Goal: Check status: Check status

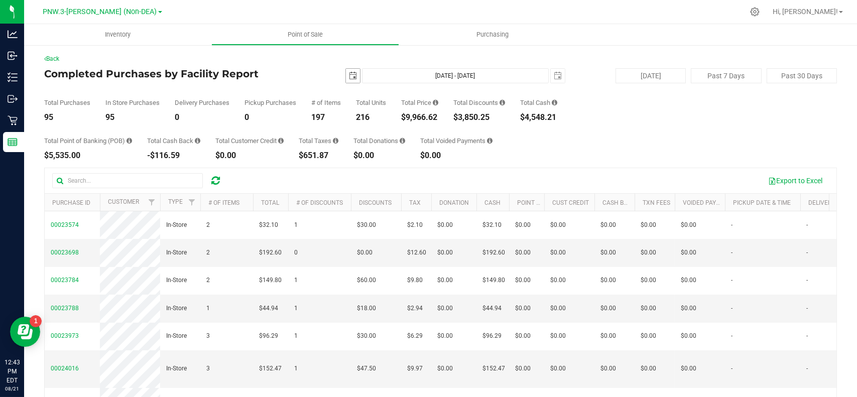
click at [346, 74] on span "select" at bounding box center [353, 76] width 14 height 14
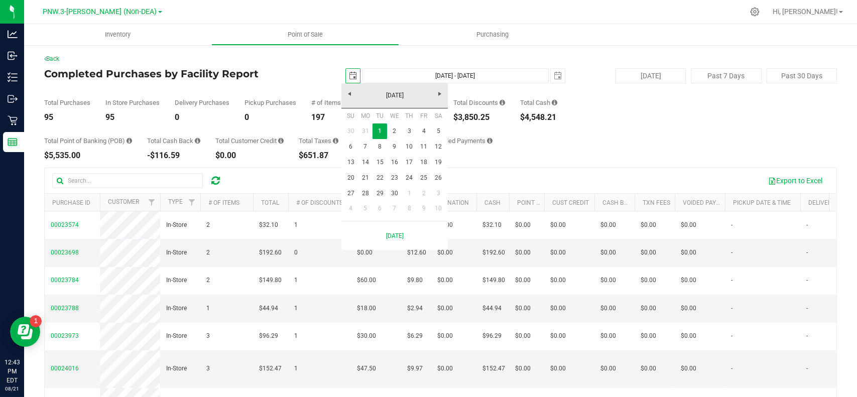
scroll to position [0, 25]
click at [443, 96] on span "Next" at bounding box center [440, 94] width 8 height 8
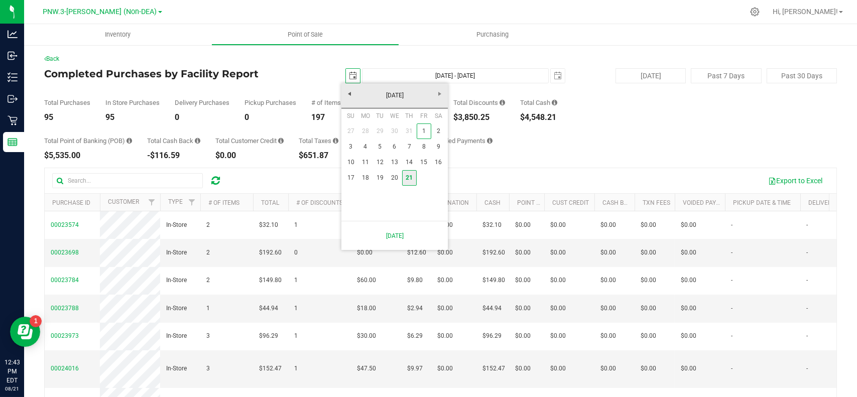
click at [415, 177] on link "21" at bounding box center [409, 178] width 15 height 16
type input "[DATE]"
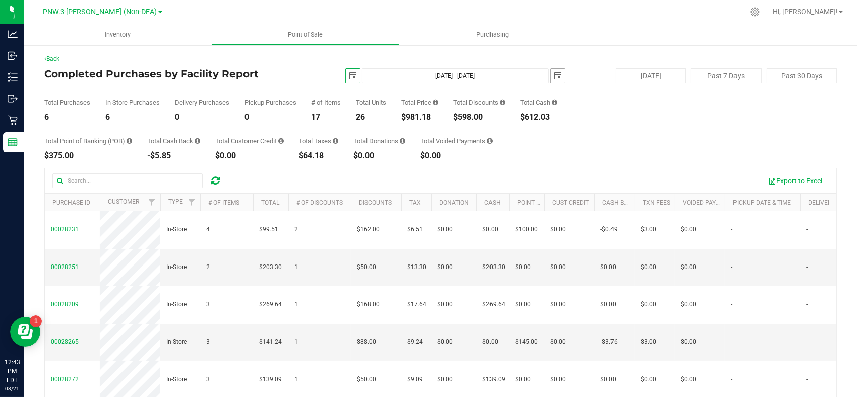
click at [556, 76] on span "select" at bounding box center [558, 76] width 8 height 8
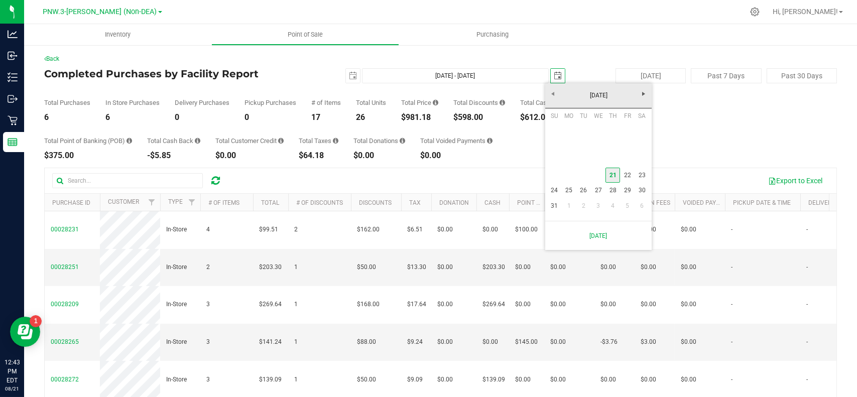
click at [610, 177] on link "21" at bounding box center [612, 176] width 15 height 16
type input "[DATE] - [DATE]"
type input "[DATE]"
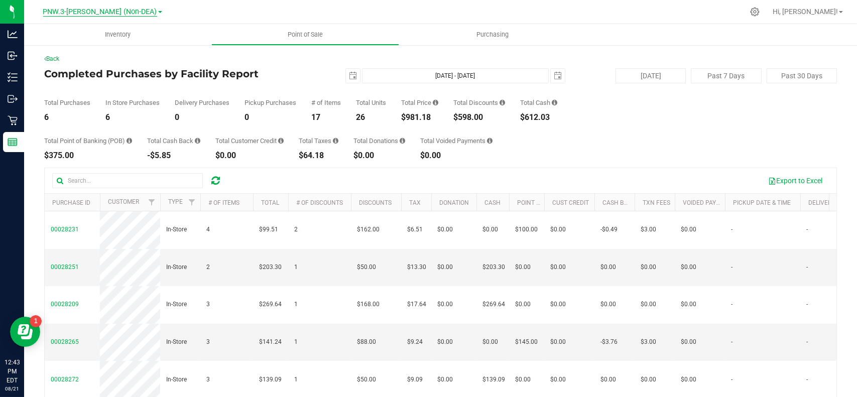
drag, startPoint x: 616, startPoint y: 125, endPoint x: 127, endPoint y: 12, distance: 502.0
click at [127, 12] on span "PNW.3-[PERSON_NAME] (Non-DEA)" at bounding box center [100, 12] width 114 height 9
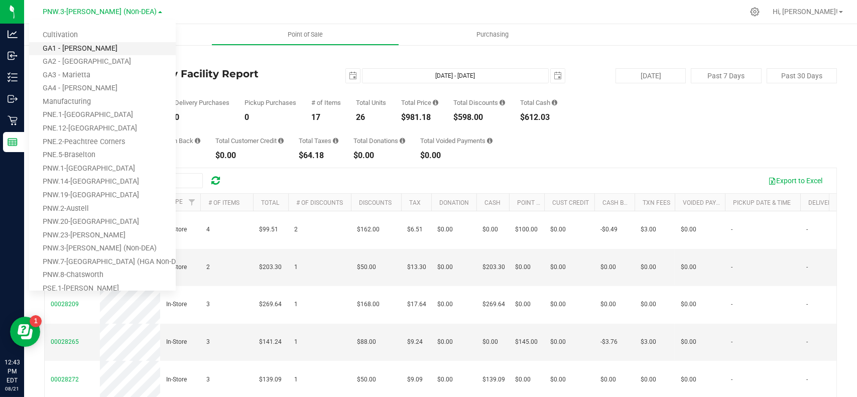
click at [73, 52] on link "GA1 - [PERSON_NAME]" at bounding box center [102, 49] width 147 height 14
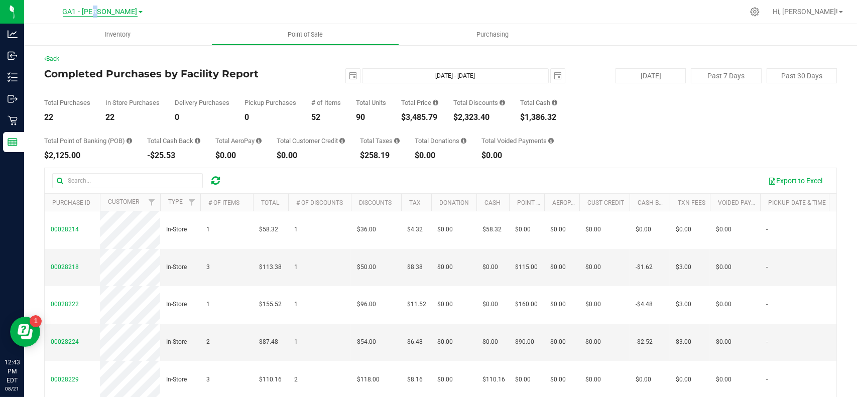
drag, startPoint x: 121, startPoint y: 11, endPoint x: 103, endPoint y: 15, distance: 18.6
click at [103, 15] on span "GA1 - [PERSON_NAME]" at bounding box center [100, 12] width 75 height 9
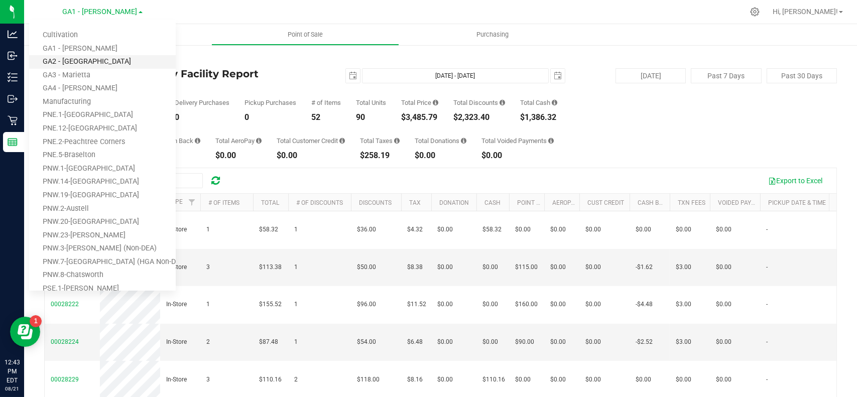
click at [89, 64] on link "GA2 - [GEOGRAPHIC_DATA]" at bounding box center [102, 62] width 147 height 14
